Goal: Task Accomplishment & Management: Use online tool/utility

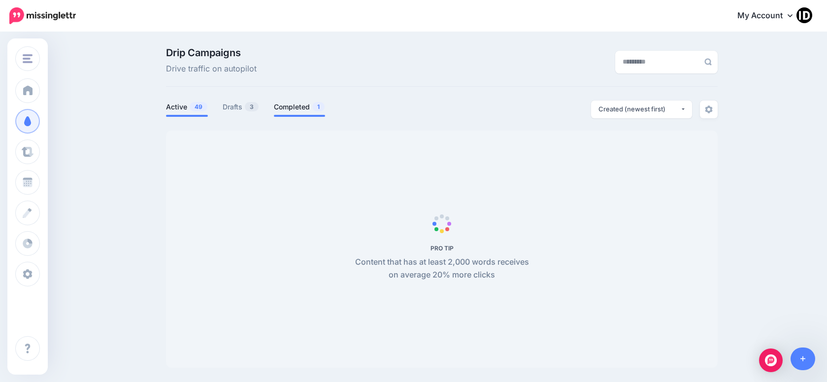
click at [300, 104] on link "Completed 1" at bounding box center [299, 107] width 51 height 12
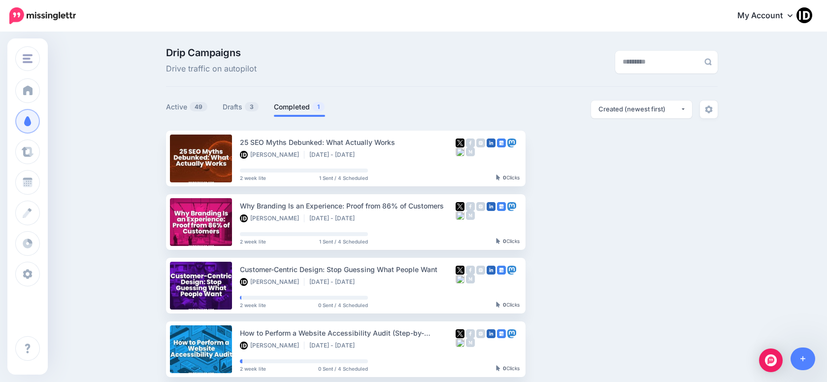
click at [314, 107] on link "Completed 1" at bounding box center [299, 107] width 51 height 12
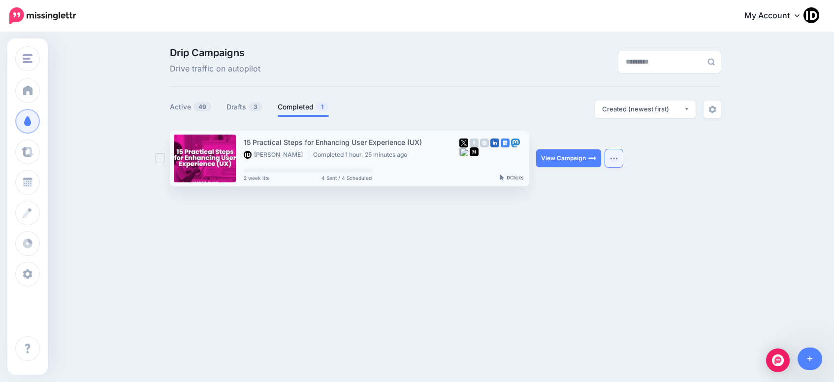
click at [613, 159] on img "button" at bounding box center [614, 158] width 8 height 3
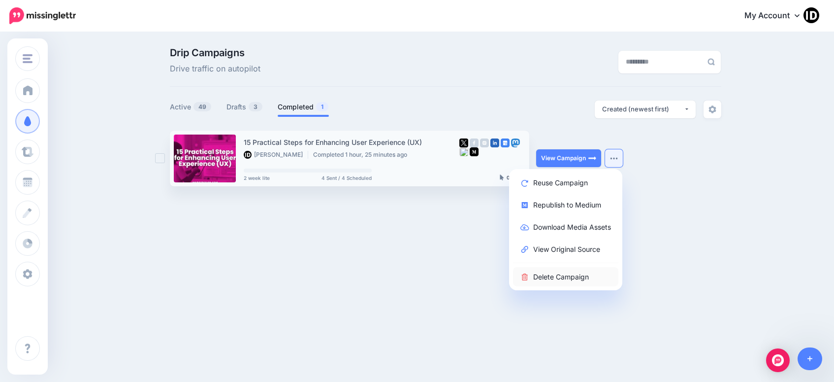
click at [561, 271] on link "Delete Campaign" at bounding box center [565, 276] width 105 height 19
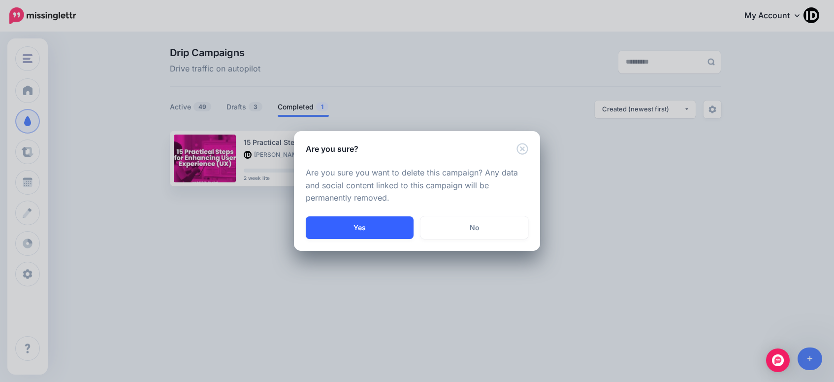
click at [392, 224] on button "Yes" at bounding box center [360, 227] width 108 height 23
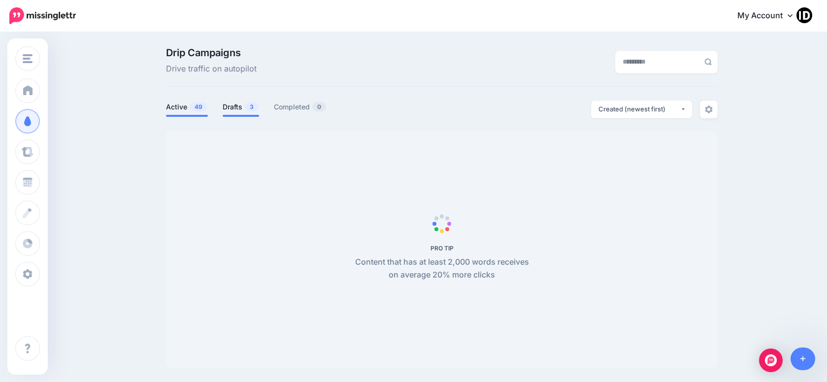
click at [242, 108] on link "Drafts 3" at bounding box center [241, 107] width 36 height 12
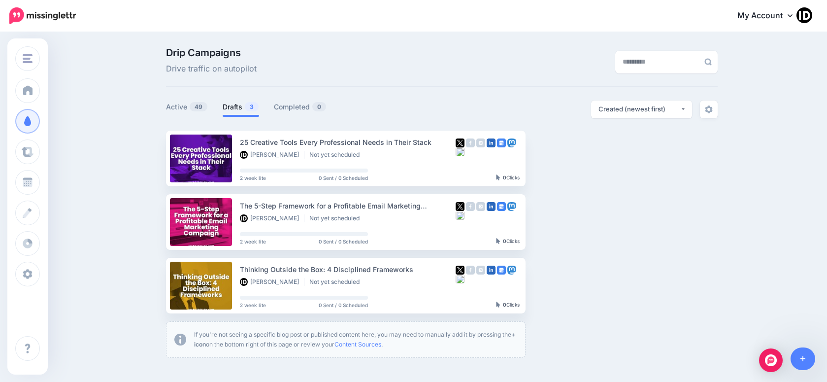
click at [245, 107] on link "Drafts 3" at bounding box center [241, 107] width 36 height 12
click at [577, 285] on link "Setup Campaign" at bounding box center [565, 285] width 67 height 18
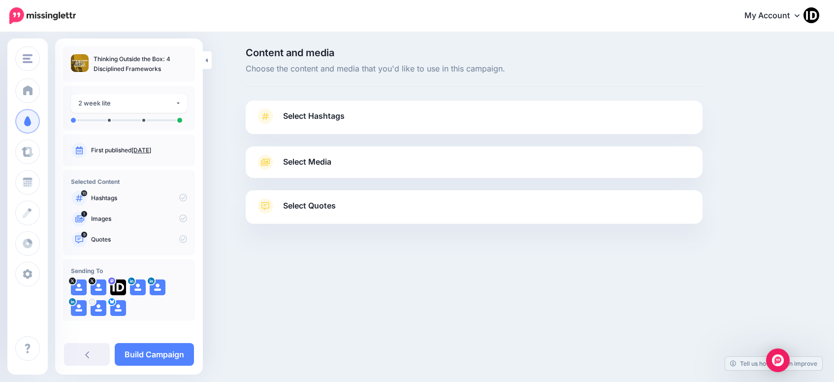
click at [348, 114] on link "Select Hashtags" at bounding box center [474, 121] width 437 height 26
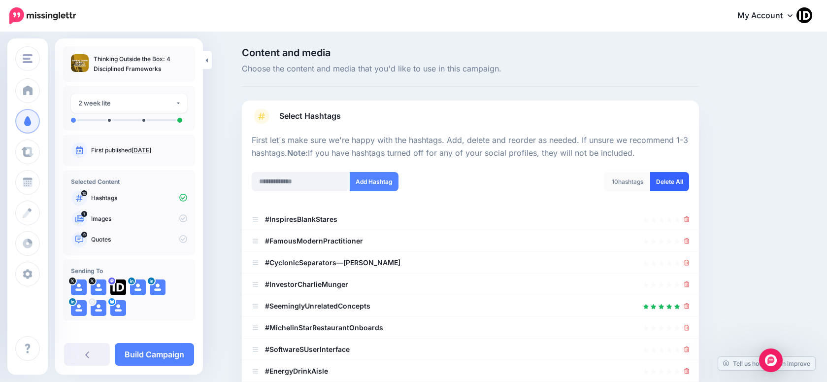
click at [666, 177] on link "Delete All" at bounding box center [669, 181] width 39 height 19
click at [309, 182] on input "text" at bounding box center [301, 181] width 98 height 19
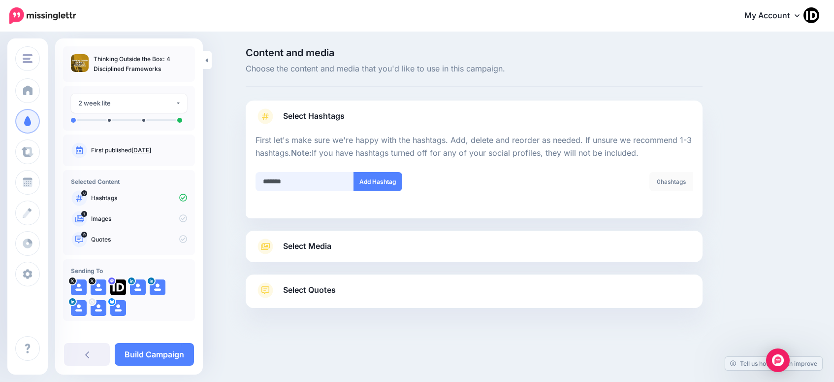
type input "********"
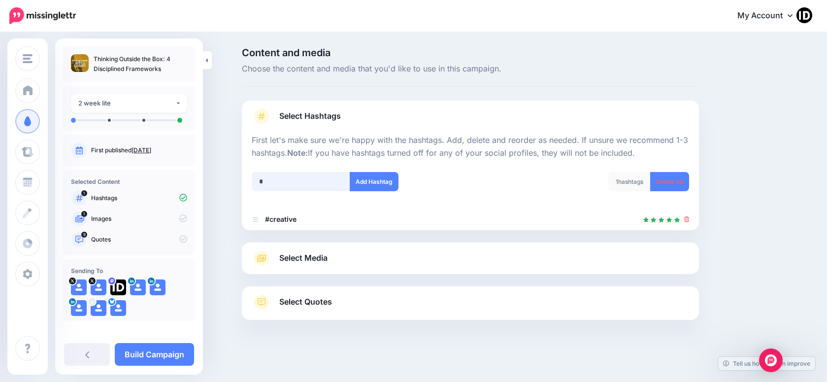
scroll to position [2, 0]
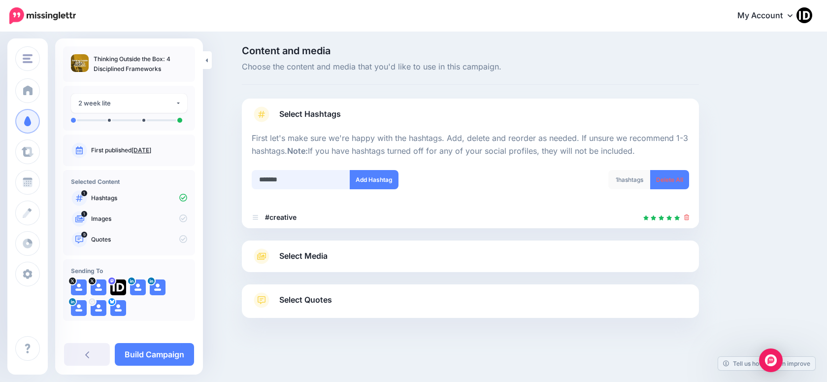
type input "********"
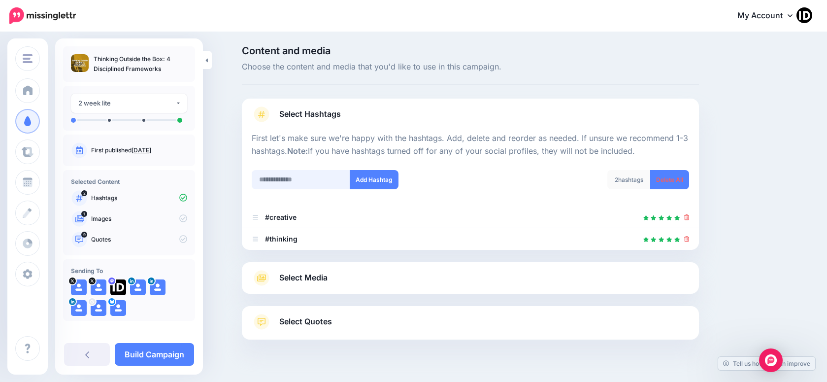
scroll to position [24, 0]
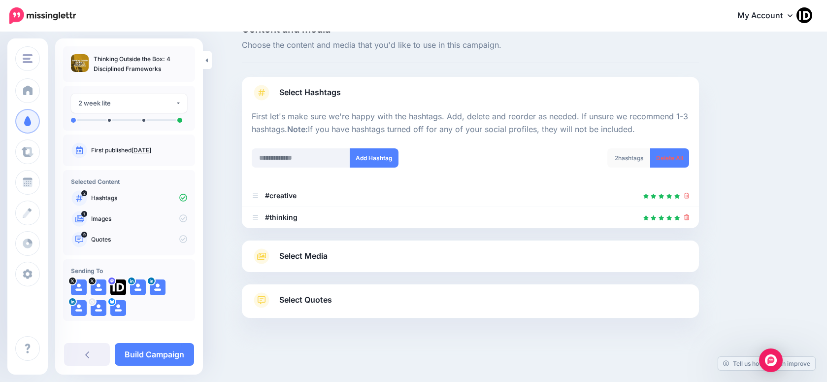
click at [323, 253] on span "Select Media" at bounding box center [303, 255] width 48 height 13
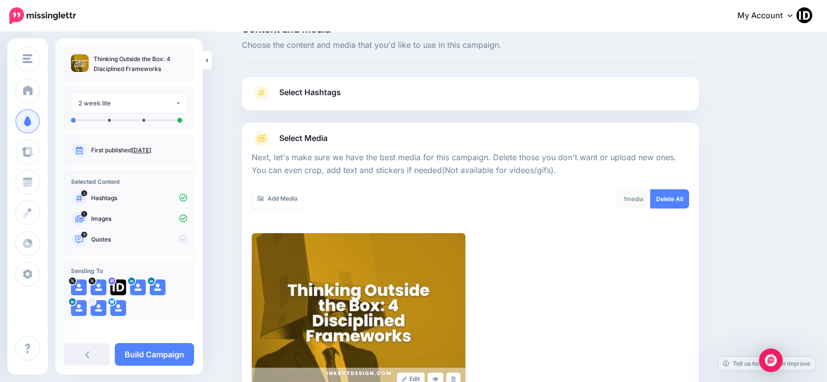
scroll to position [0, 0]
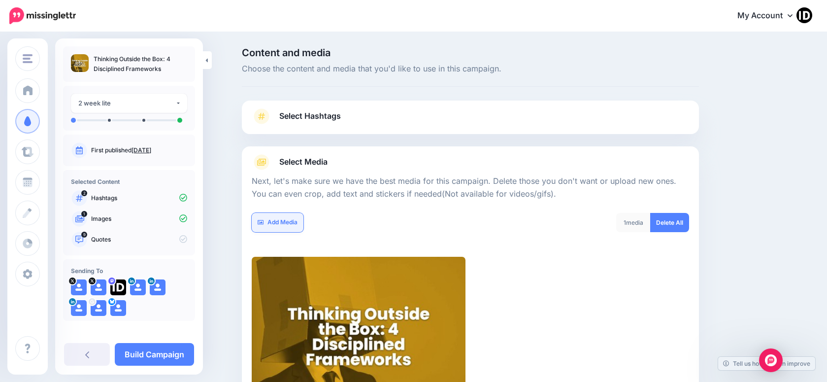
click at [292, 224] on link "Add Media" at bounding box center [278, 222] width 52 height 19
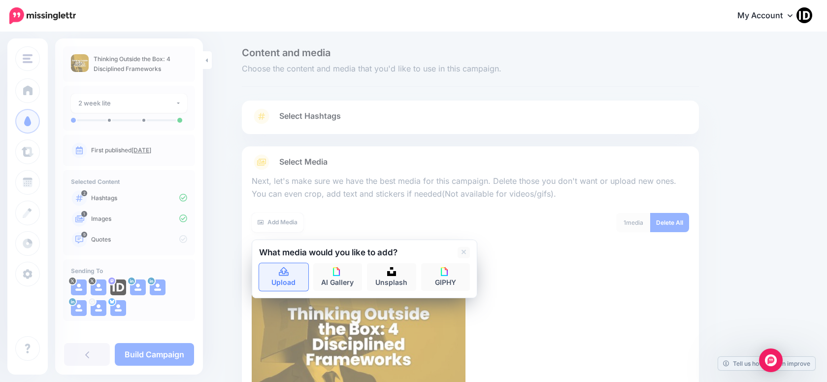
click at [287, 272] on icon at bounding box center [283, 271] width 11 height 9
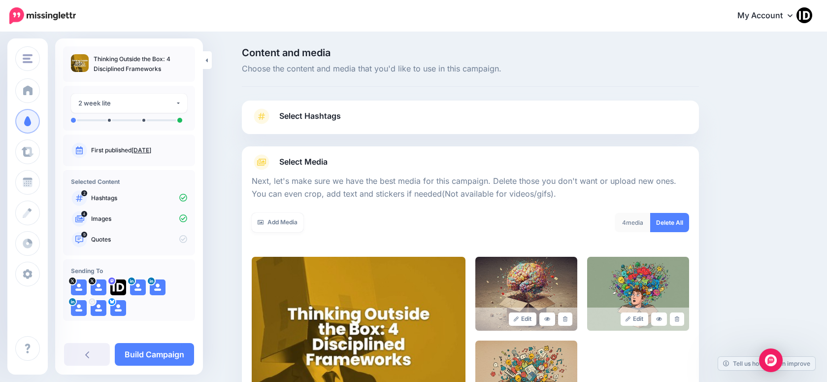
scroll to position [150, 0]
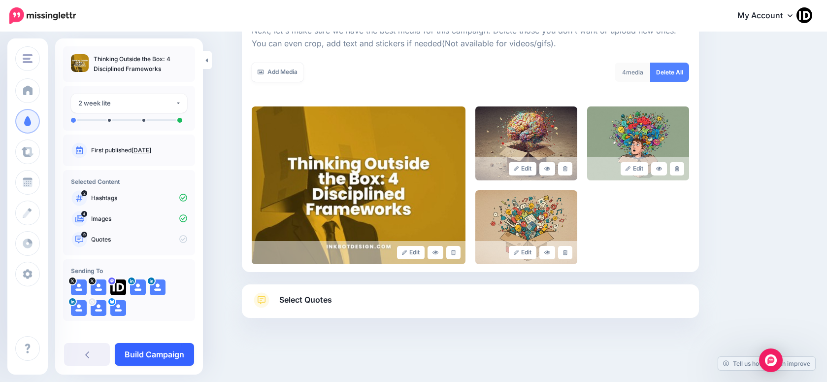
click at [163, 354] on link "Build Campaign" at bounding box center [154, 354] width 79 height 23
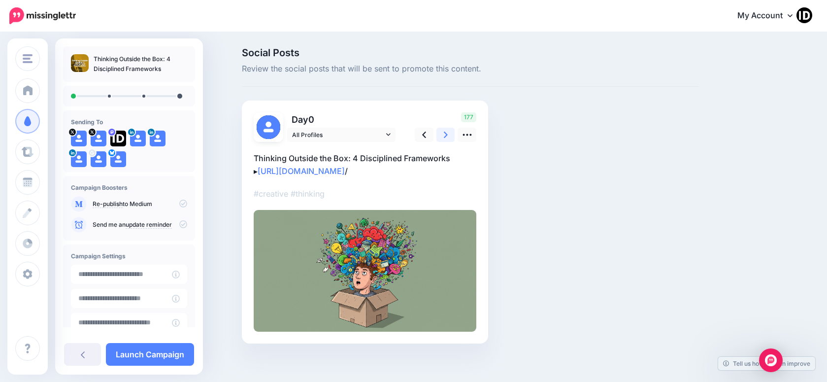
click at [448, 134] on icon at bounding box center [446, 134] width 4 height 6
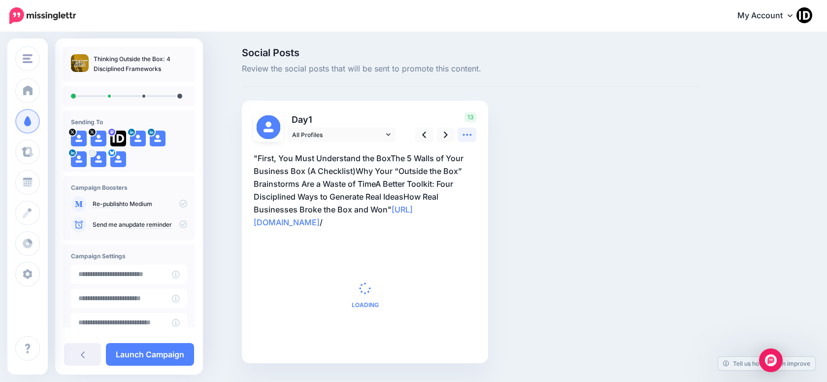
click at [472, 135] on icon at bounding box center [467, 135] width 10 height 10
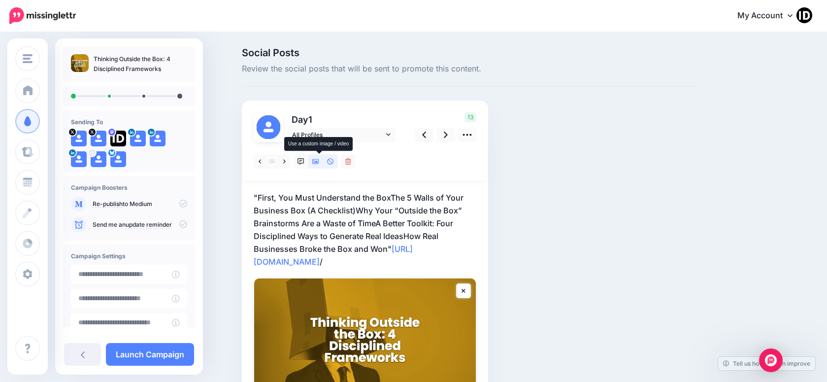
click at [319, 163] on icon at bounding box center [315, 161] width 7 height 7
click at [377, 161] on link at bounding box center [371, 161] width 12 height 14
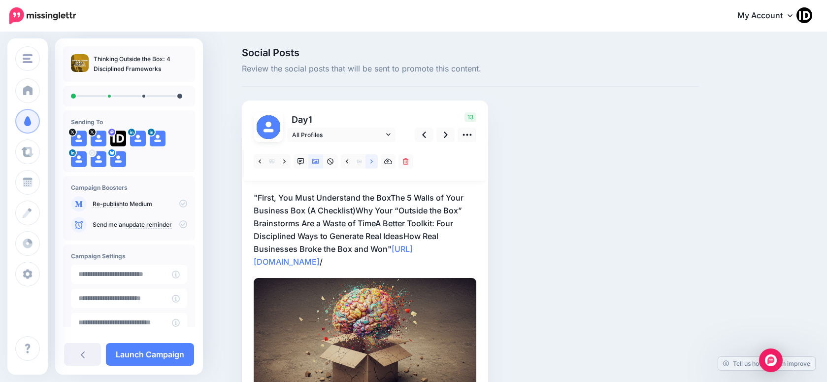
click at [373, 164] on icon at bounding box center [371, 161] width 2 height 7
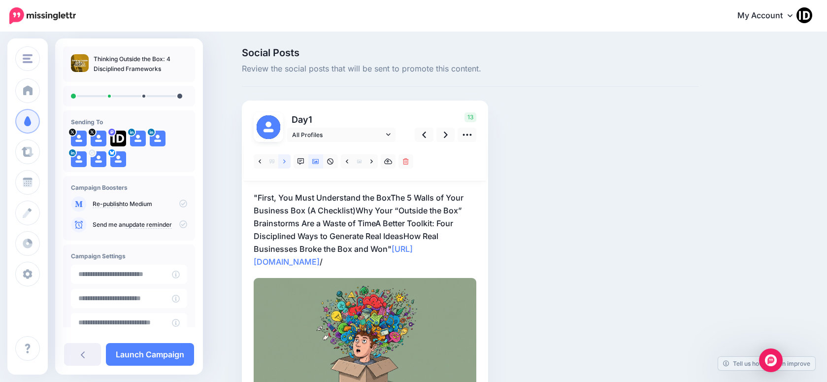
click at [290, 163] on link at bounding box center [284, 161] width 12 height 14
click at [290, 161] on link at bounding box center [284, 161] width 12 height 14
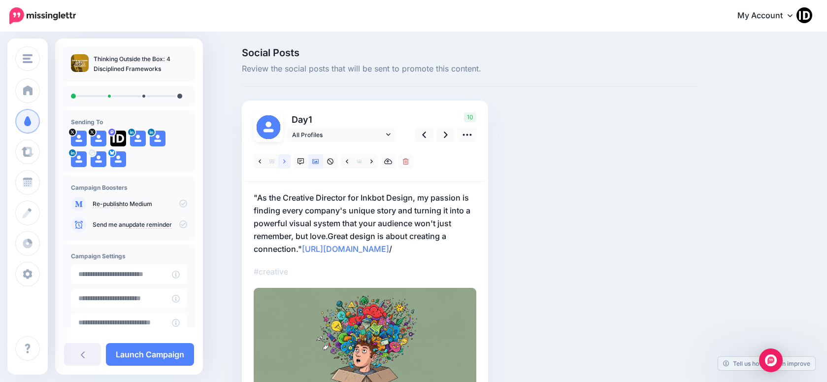
click at [290, 162] on link at bounding box center [284, 161] width 12 height 14
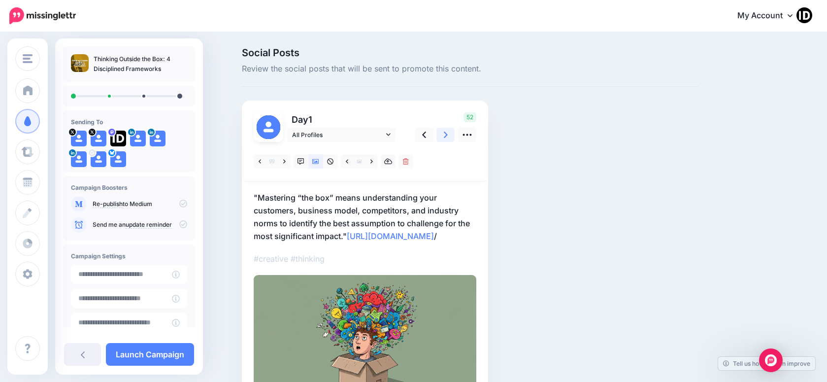
click at [447, 138] on icon at bounding box center [446, 135] width 4 height 10
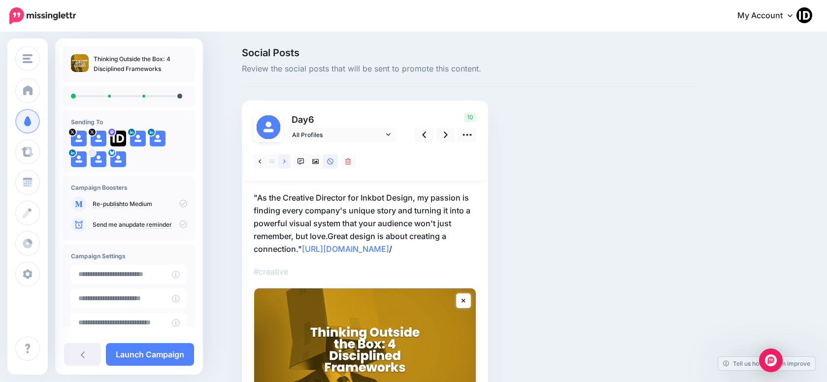
click at [286, 162] on icon at bounding box center [284, 161] width 2 height 7
click at [290, 162] on link at bounding box center [284, 161] width 12 height 14
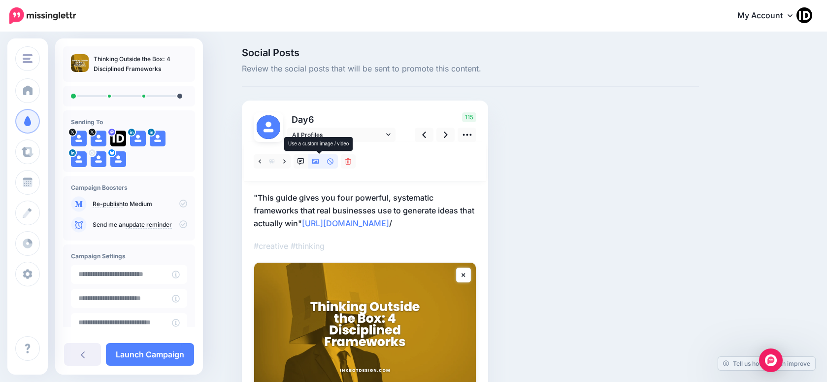
click at [319, 162] on icon at bounding box center [315, 161] width 7 height 5
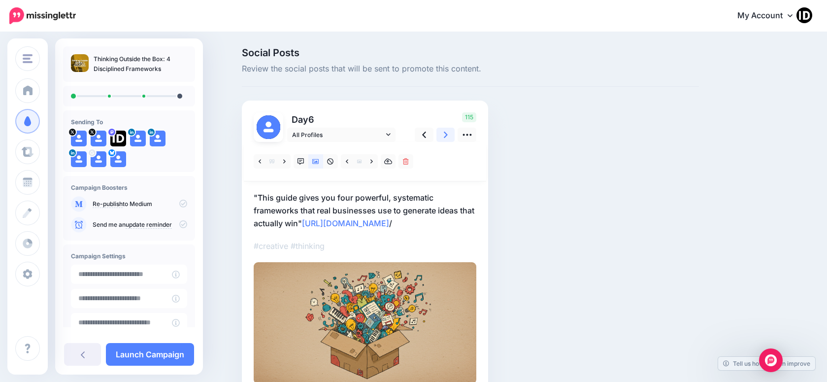
click at [448, 134] on icon at bounding box center [446, 135] width 4 height 10
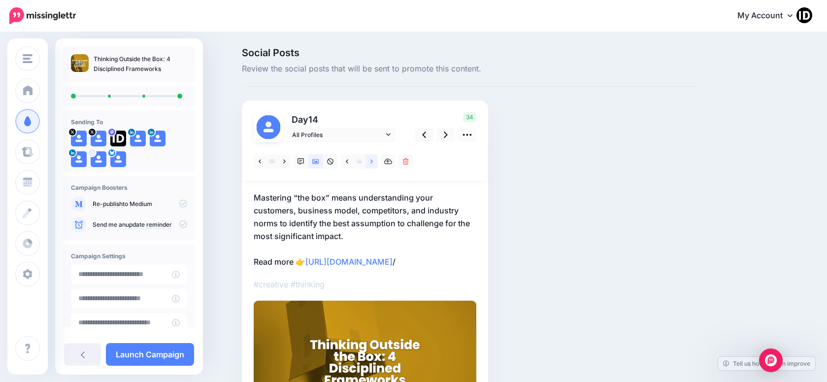
click at [373, 163] on icon at bounding box center [371, 161] width 2 height 4
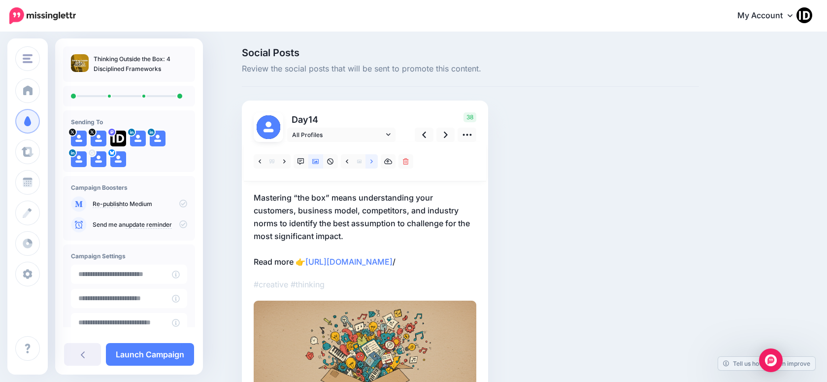
click at [373, 163] on icon at bounding box center [371, 161] width 2 height 4
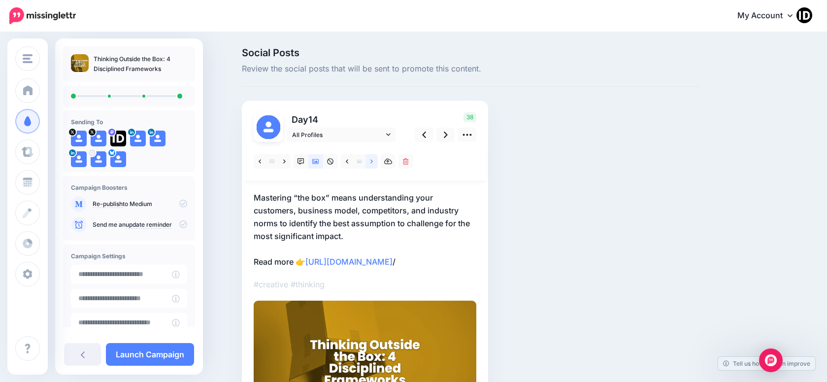
click at [373, 163] on icon at bounding box center [371, 161] width 2 height 4
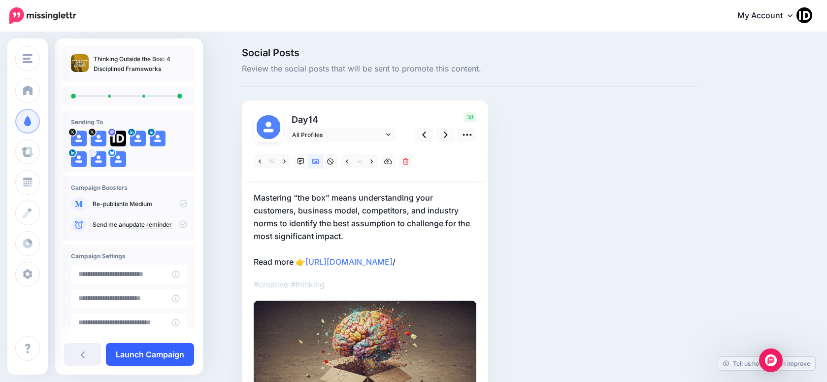
click at [168, 350] on link "Launch Campaign" at bounding box center [150, 354] width 88 height 23
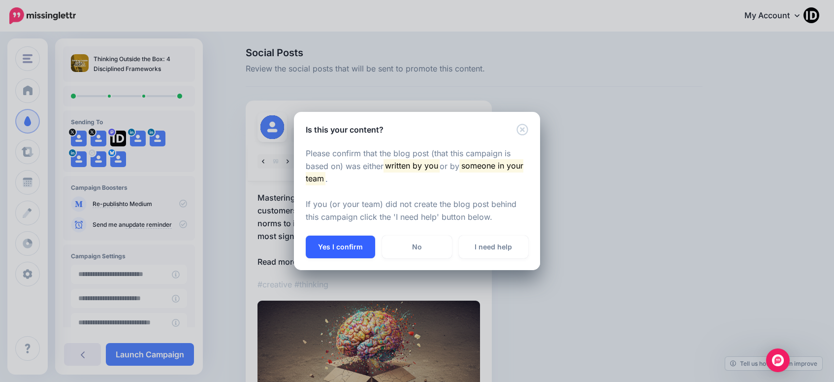
click at [351, 254] on button "Yes I confirm" at bounding box center [340, 246] width 69 height 23
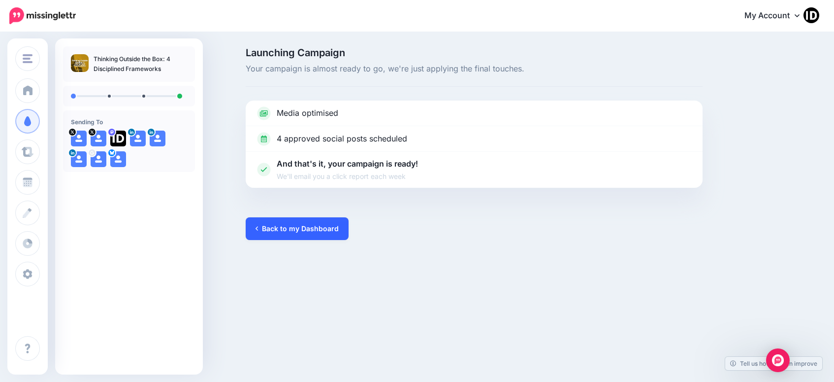
click at [278, 223] on link "Back to my Dashboard" at bounding box center [297, 228] width 103 height 23
